Goal: Communication & Community: Participate in discussion

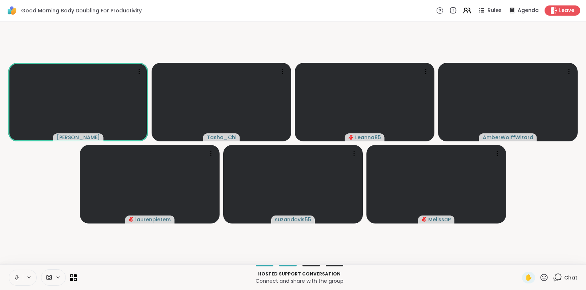
click at [114, 250] on video-player-container "[PERSON_NAME] Leanna85 AmberWolffWizard laurenpieters suzandavis55 MelissaP" at bounding box center [292, 142] width 577 height 237
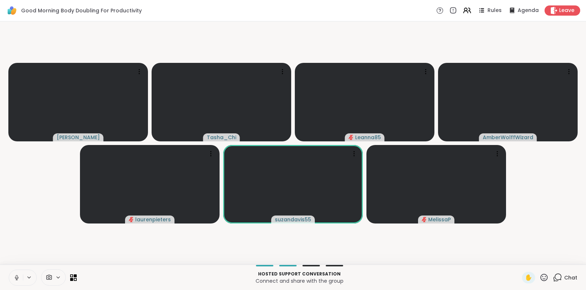
click at [31, 275] on icon at bounding box center [29, 277] width 6 height 6
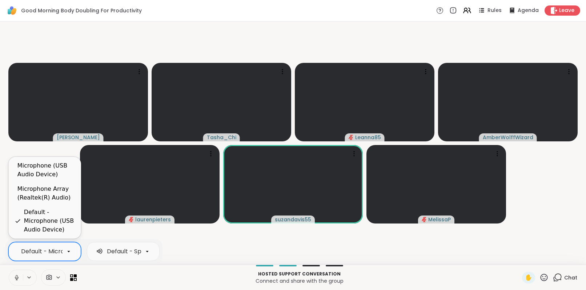
click at [43, 257] on div "Default - Microphone (USB Audio Device)" at bounding box center [44, 251] width 73 height 19
click at [47, 195] on div "Microphone Array (Realtek(R) Audio)" at bounding box center [45, 193] width 57 height 17
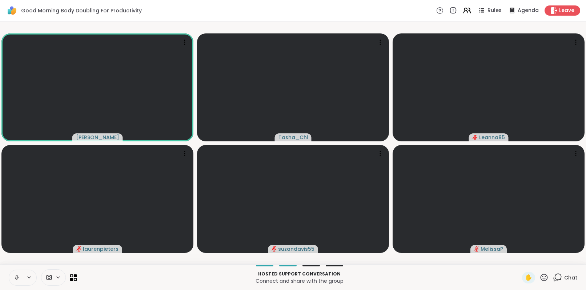
click at [225, 272] on p "Hosted support conversation" at bounding box center [299, 274] width 436 height 7
click at [234, 280] on p "Connect and share with the group" at bounding box center [299, 280] width 436 height 7
click at [17, 276] on icon at bounding box center [16, 277] width 7 height 7
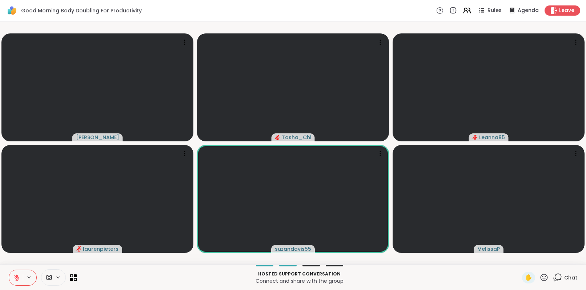
click at [135, 274] on p "Hosted support conversation" at bounding box center [299, 274] width 436 height 7
click at [19, 261] on video-player-container "[PERSON_NAME] Leanna85 laurenpieters suzandavis55 MelissaP" at bounding box center [292, 142] width 577 height 237
click at [16, 276] on icon at bounding box center [17, 275] width 2 height 3
click at [16, 276] on icon at bounding box center [16, 277] width 7 height 7
click at [16, 276] on icon at bounding box center [17, 275] width 2 height 3
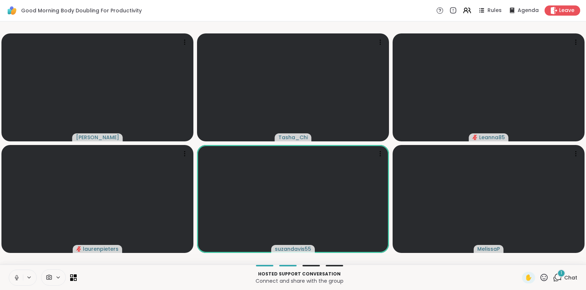
click at [176, 280] on p "Connect and share with the group" at bounding box center [299, 280] width 436 height 7
click at [559, 271] on div "1" at bounding box center [561, 273] width 8 height 8
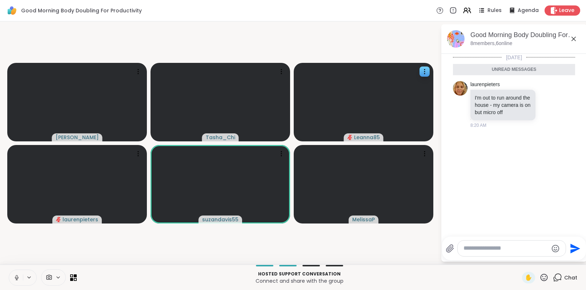
click at [574, 41] on icon at bounding box center [573, 39] width 9 height 9
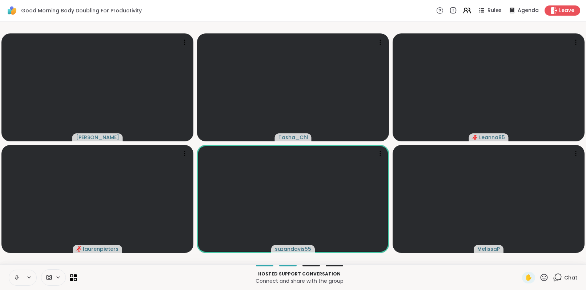
click at [193, 268] on div "Hosted support conversation Connect and share with the group ✋ Chat" at bounding box center [293, 276] width 586 height 25
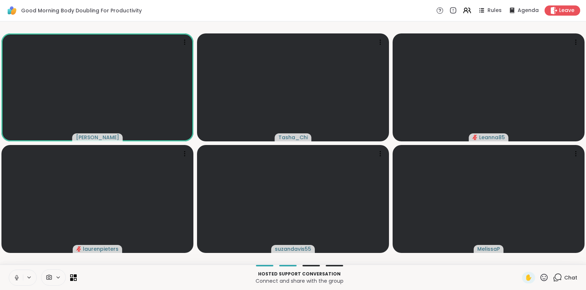
click at [16, 256] on video-player-container "[PERSON_NAME] Leanna85 laurenpieters suzandavis55 MelissaP" at bounding box center [292, 142] width 577 height 237
click at [160, 271] on p "Hosted support conversation" at bounding box center [299, 274] width 436 height 7
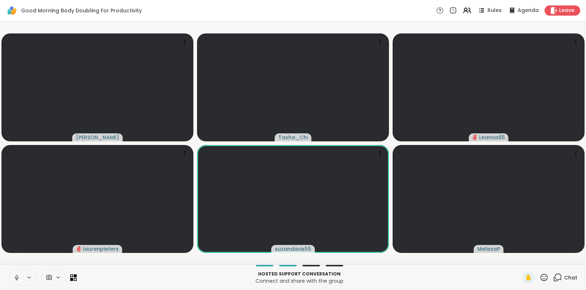
click at [142, 278] on p "Connect and share with the group" at bounding box center [299, 280] width 436 height 7
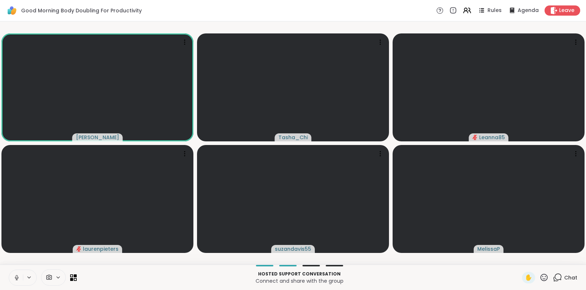
click at [13, 276] on button at bounding box center [16, 277] width 14 height 15
